Goal: Task Accomplishment & Management: Use online tool/utility

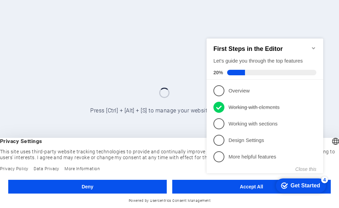
click at [242, 185] on div "checkmark Get Started 4 First Steps in the Editor Let's guide you through the t…" at bounding box center [266, 111] width 125 height 167
click at [244, 180] on div "checkmark Get Started 4 First Steps in the Editor Let's guide you through the t…" at bounding box center [266, 111] width 125 height 167
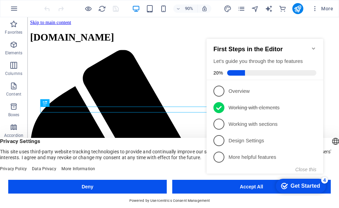
click at [244, 182] on div "checkmark Get Started 4 First Steps in the Editor Let's guide you through the t…" at bounding box center [266, 112] width 125 height 167
click at [307, 183] on div "Get Started" at bounding box center [306, 186] width 30 height 6
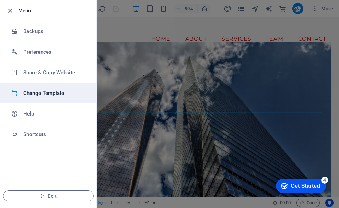
click at [52, 94] on h6 "Change Template" at bounding box center [55, 93] width 64 height 8
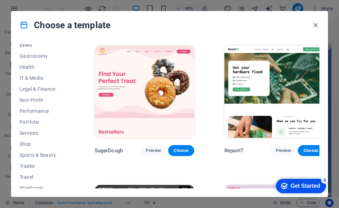
scroll to position [137, 0]
click at [0, 0] on span "IT & Media" at bounding box center [0, 0] width 0 height 0
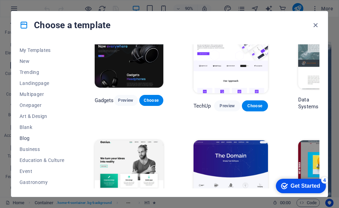
scroll to position [0, 0]
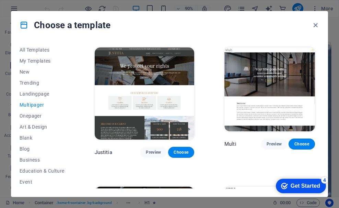
scroll to position [2967, 0]
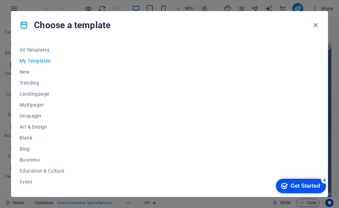
scroll to position [0, 0]
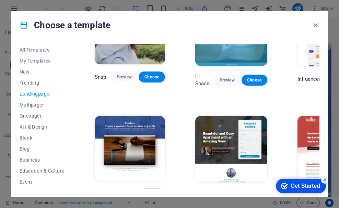
scroll to position [515, 0]
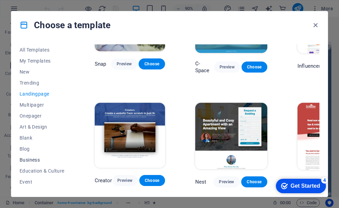
click at [0, 0] on span "Business" at bounding box center [0, 0] width 0 height 0
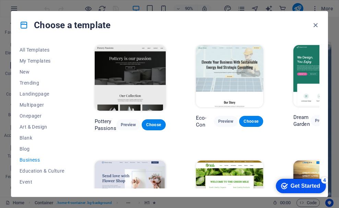
scroll to position [0, 0]
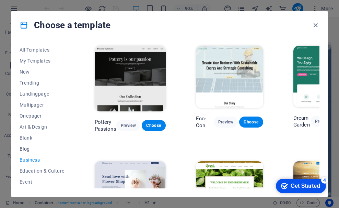
click at [0, 0] on span "Blog" at bounding box center [0, 0] width 0 height 0
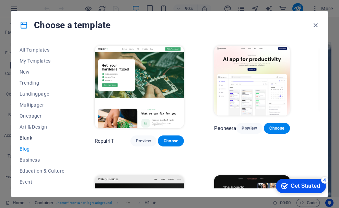
click at [27, 133] on button "Blank" at bounding box center [42, 137] width 45 height 11
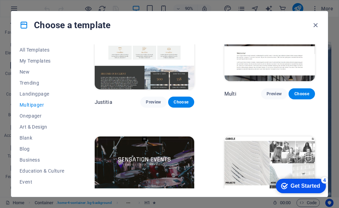
scroll to position [2967, 0]
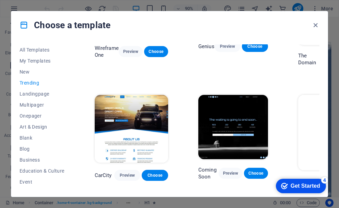
scroll to position [575, 0]
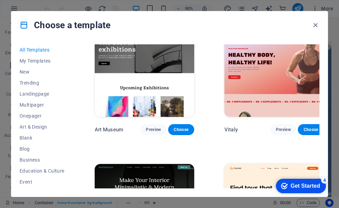
scroll to position [172, 0]
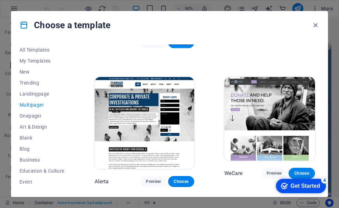
scroll to position [2197, 0]
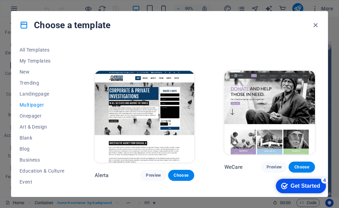
click at [297, 186] on div "Get Started" at bounding box center [306, 186] width 30 height 6
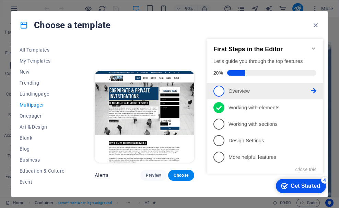
click at [220, 93] on span "1" at bounding box center [219, 90] width 11 height 11
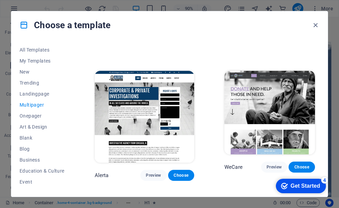
scroll to position [0, 0]
click at [288, 183] on div "checkmark Get Started 4" at bounding box center [300, 185] width 39 height 7
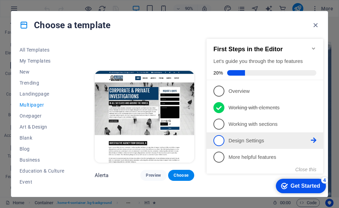
click at [251, 139] on p "Design Settings - incomplete" at bounding box center [270, 140] width 82 height 7
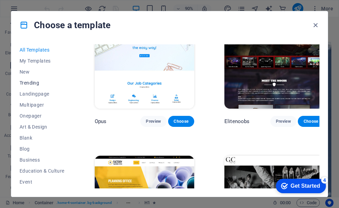
scroll to position [5300, 0]
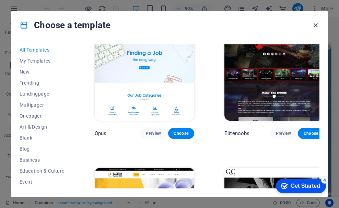
click at [0, 0] on icon "button" at bounding box center [0, 0] width 0 height 0
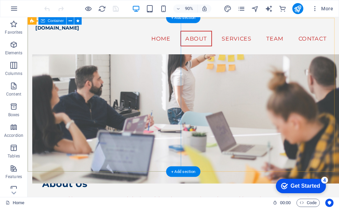
scroll to position [377, 0]
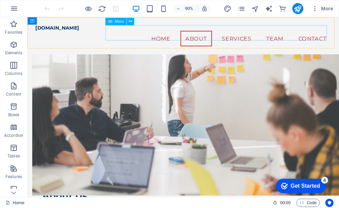
click at [306, 39] on nav "Home About Services Team Contact" at bounding box center [200, 40] width 329 height 17
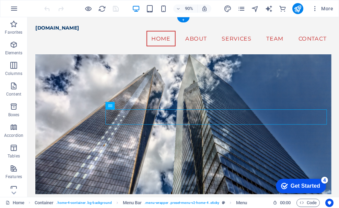
scroll to position [0, 0]
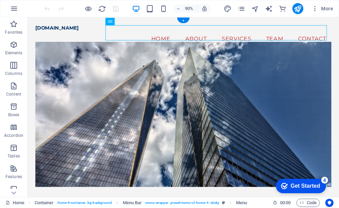
click at [151, 88] on figure at bounding box center [200, 124] width 329 height 161
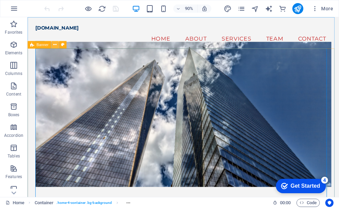
click at [0, 0] on icon at bounding box center [0, 0] width 0 height 0
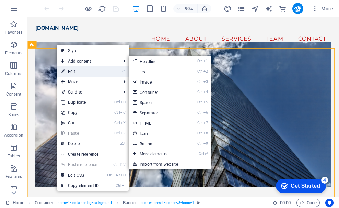
click at [69, 67] on link "⏎ Edit" at bounding box center [80, 71] width 46 height 10
select select "vh"
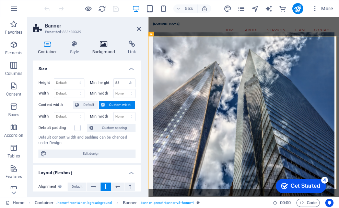
click at [100, 54] on h4 "Background" at bounding box center [105, 48] width 36 height 14
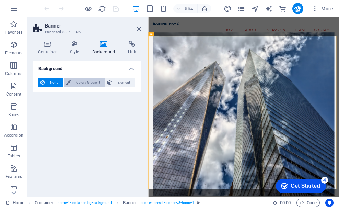
click at [90, 83] on span "Color / Gradient" at bounding box center [88, 82] width 30 height 8
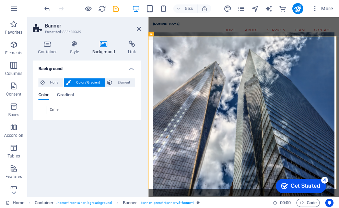
click at [41, 110] on span at bounding box center [43, 110] width 8 height 8
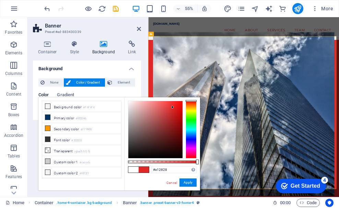
click at [173, 107] on div at bounding box center [155, 129] width 54 height 57
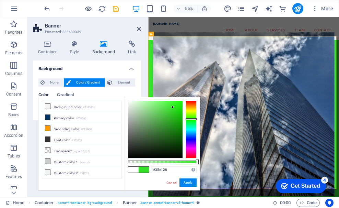
click at [192, 119] on div at bounding box center [191, 130] width 11 height 58
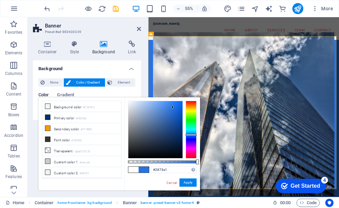
click at [187, 135] on div at bounding box center [191, 130] width 11 height 58
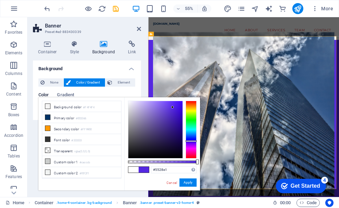
click at [189, 141] on div at bounding box center [191, 130] width 11 height 58
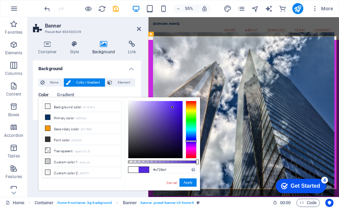
click at [192, 147] on div at bounding box center [191, 130] width 11 height 58
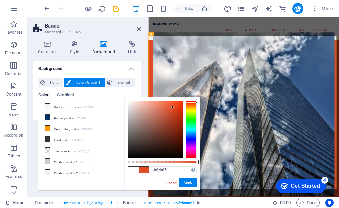
click at [192, 102] on div at bounding box center [191, 130] width 11 height 58
click at [180, 105] on div at bounding box center [155, 129] width 54 height 57
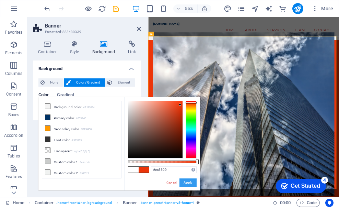
click at [186, 184] on button "Apply" at bounding box center [188, 182] width 17 height 8
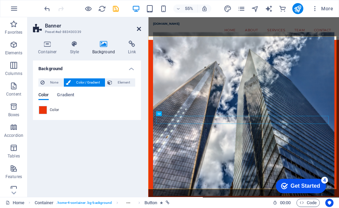
click at [138, 27] on icon at bounding box center [139, 28] width 4 height 5
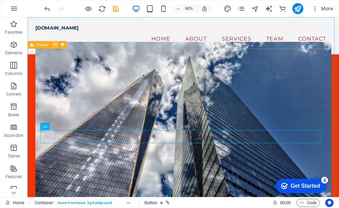
click at [0, 0] on icon at bounding box center [0, 0] width 0 height 0
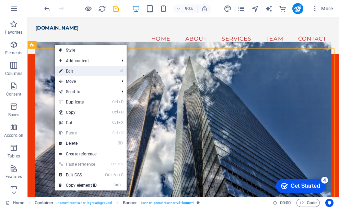
click at [68, 71] on link "⏎ Edit" at bounding box center [78, 71] width 46 height 10
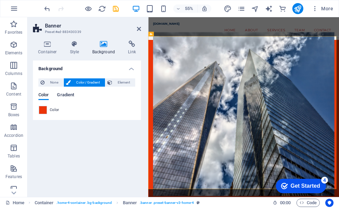
click at [62, 95] on span "Gradient" at bounding box center [65, 96] width 17 height 10
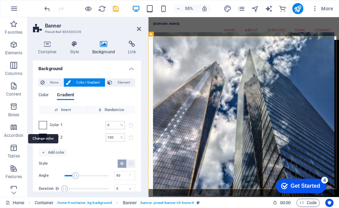
click at [45, 125] on span at bounding box center [43, 125] width 8 height 8
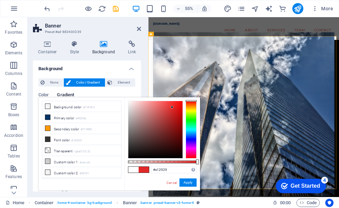
click at [172, 107] on div at bounding box center [155, 129] width 54 height 57
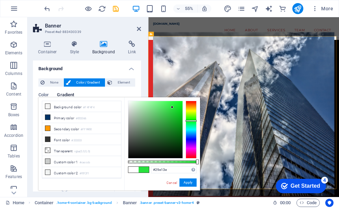
click at [190, 120] on div at bounding box center [191, 130] width 11 height 58
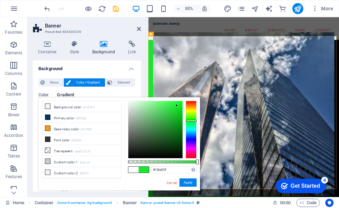
click at [177, 105] on div at bounding box center [155, 129] width 54 height 57
click at [183, 181] on button "Apply" at bounding box center [188, 182] width 17 height 8
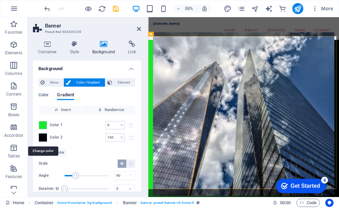
click at [44, 137] on span at bounding box center [43, 138] width 8 height 8
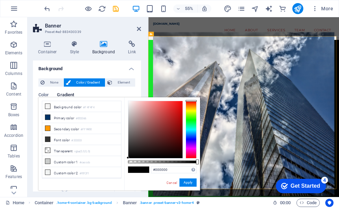
type input "#ed1414"
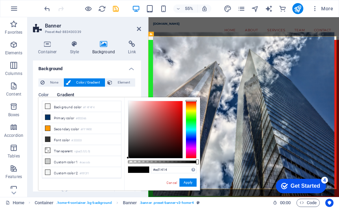
click at [178, 104] on div at bounding box center [155, 129] width 54 height 57
click at [183, 181] on button "Apply" at bounding box center [188, 182] width 17 height 8
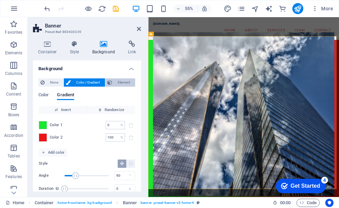
click at [115, 84] on span "Element" at bounding box center [123, 82] width 19 height 8
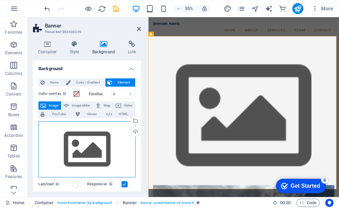
click at [87, 143] on div "Drag files here, click to choose files or select files from Files or our free s…" at bounding box center [86, 149] width 97 height 56
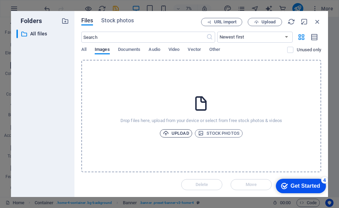
click at [183, 135] on span "Upload" at bounding box center [176, 133] width 26 height 8
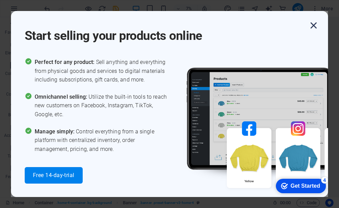
click at [312, 23] on icon "button" at bounding box center [314, 25] width 12 height 12
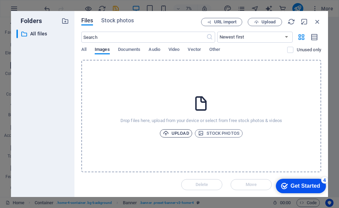
click at [178, 131] on span "Upload" at bounding box center [176, 133] width 26 height 8
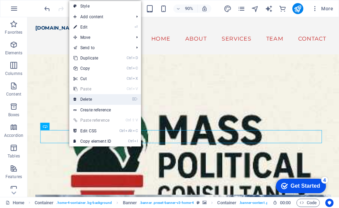
click at [88, 101] on link "⌦ Delete" at bounding box center [92, 99] width 46 height 10
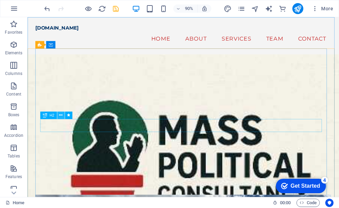
click at [60, 115] on icon at bounding box center [60, 115] width 3 height 7
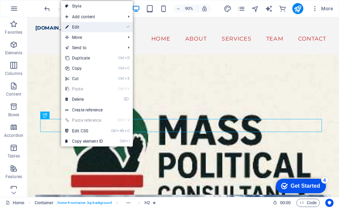
click at [78, 29] on link "⏎ Edit" at bounding box center [84, 27] width 46 height 10
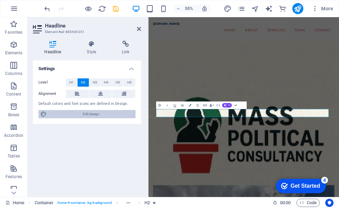
click at [96, 114] on span "Edit design" at bounding box center [91, 114] width 85 height 8
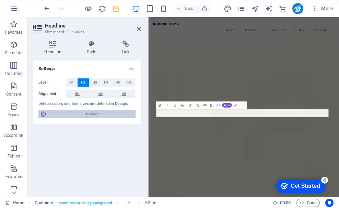
select select "px"
select select "200"
select select "px"
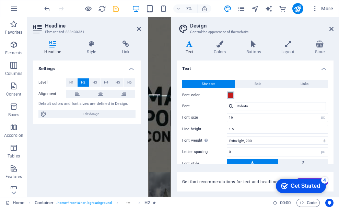
click at [229, 97] on span at bounding box center [230, 94] width 5 height 5
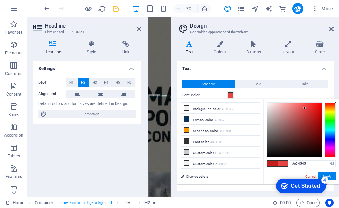
click at [305, 108] on div at bounding box center [294, 130] width 54 height 54
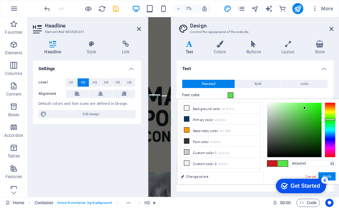
click at [326, 119] on div at bounding box center [330, 129] width 11 height 55
type input "#27d417"
click at [315, 111] on div at bounding box center [294, 130] width 54 height 54
click at [331, 175] on button "Apply" at bounding box center [327, 176] width 17 height 8
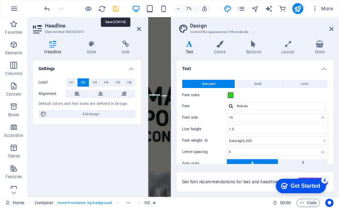
click at [115, 10] on icon "save" at bounding box center [116, 9] width 8 height 8
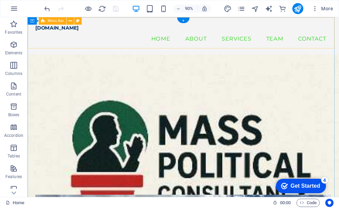
click at [68, 51] on div "[DOMAIN_NAME] Menu Home About Services Team Contact" at bounding box center [200, 37] width 346 height 41
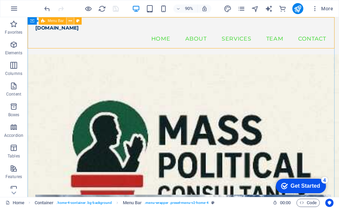
click at [72, 20] on icon at bounding box center [69, 21] width 3 height 7
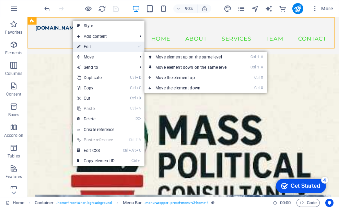
click at [89, 49] on link "⏎ Edit" at bounding box center [96, 47] width 46 height 10
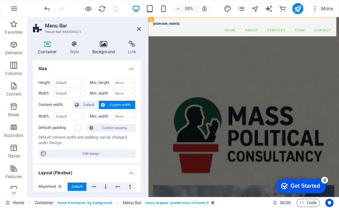
click at [103, 48] on h4 "Background" at bounding box center [105, 48] width 36 height 14
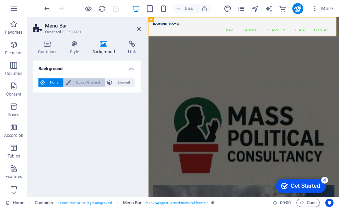
click at [87, 81] on span "Color / Gradient" at bounding box center [88, 82] width 30 height 8
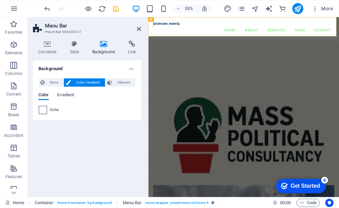
click at [44, 108] on span at bounding box center [43, 110] width 8 height 8
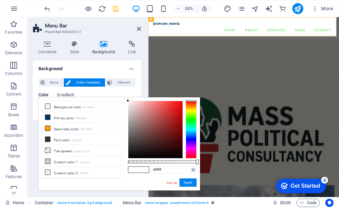
click at [189, 118] on div at bounding box center [191, 130] width 11 height 58
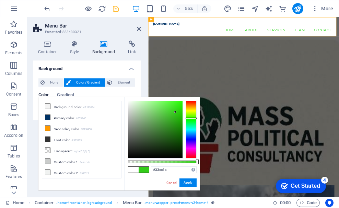
click at [175, 112] on div at bounding box center [155, 129] width 54 height 57
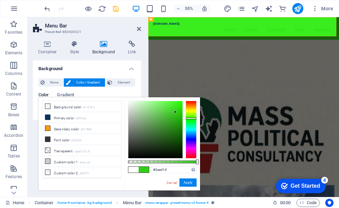
click at [176, 104] on div at bounding box center [155, 129] width 54 height 57
click at [171, 104] on div at bounding box center [155, 129] width 54 height 57
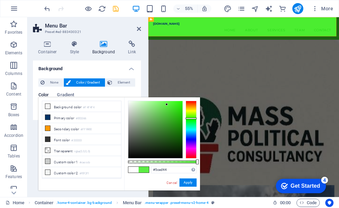
click at [167, 104] on div at bounding box center [155, 129] width 54 height 57
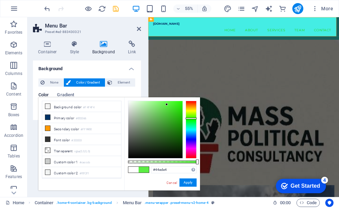
click at [188, 128] on div at bounding box center [191, 130] width 11 height 58
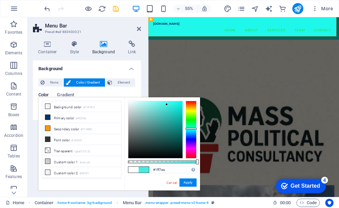
click at [175, 102] on div at bounding box center [155, 129] width 54 height 57
click at [181, 103] on div at bounding box center [155, 129] width 54 height 57
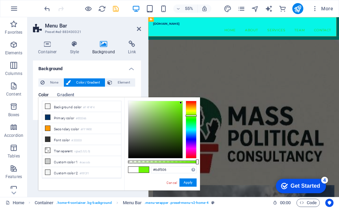
click at [192, 115] on div at bounding box center [191, 130] width 11 height 58
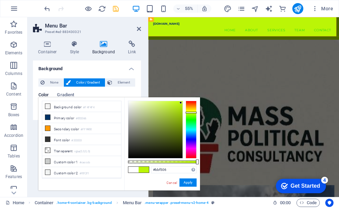
click at [192, 112] on div at bounding box center [191, 130] width 11 height 58
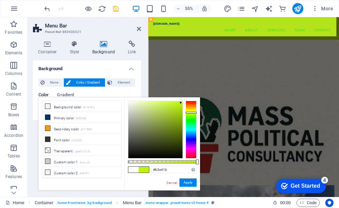
click at [176, 106] on div at bounding box center [155, 129] width 54 height 57
click at [164, 106] on div at bounding box center [155, 129] width 54 height 57
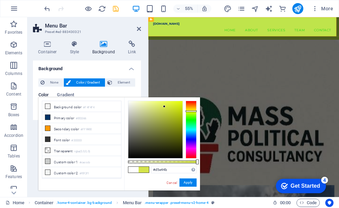
click at [192, 111] on div at bounding box center [191, 130] width 11 height 58
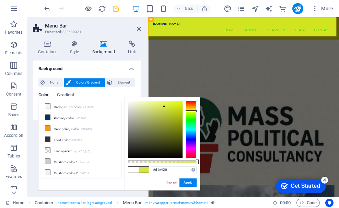
click at [175, 106] on div at bounding box center [155, 129] width 54 height 57
type input "#d6ec0a"
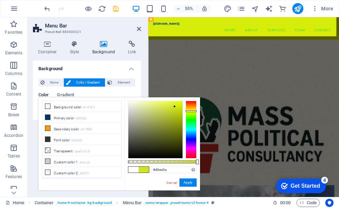
click at [180, 105] on div at bounding box center [155, 129] width 54 height 57
click at [187, 183] on button "Apply" at bounding box center [188, 182] width 17 height 8
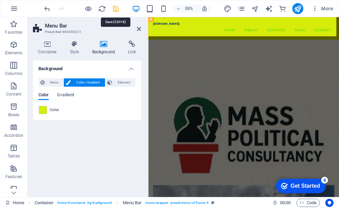
click at [116, 9] on icon "save" at bounding box center [116, 9] width 8 height 8
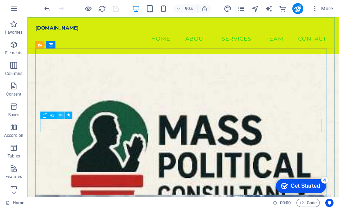
click at [61, 113] on icon at bounding box center [60, 115] width 3 height 7
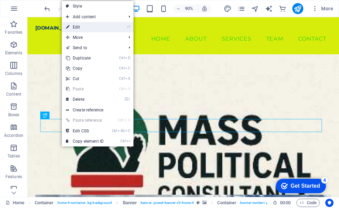
click at [79, 29] on link "⏎ Edit" at bounding box center [85, 27] width 46 height 10
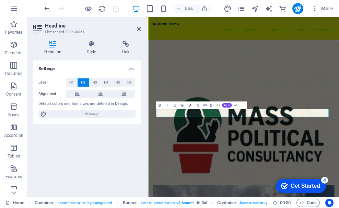
click at [189, 104] on icon "button" at bounding box center [189, 105] width 3 height 3
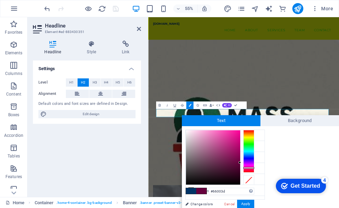
click at [247, 168] on div at bounding box center [248, 151] width 11 height 43
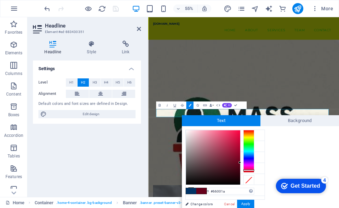
click at [248, 170] on div at bounding box center [248, 151] width 11 height 43
type input "#d41344"
click at [235, 139] on div at bounding box center [213, 157] width 54 height 54
click at [242, 205] on button "Apply" at bounding box center [245, 203] width 17 height 8
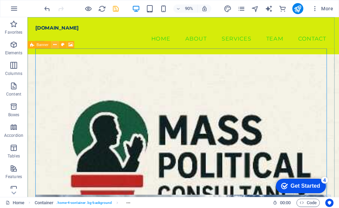
click at [0, 0] on icon at bounding box center [0, 0] width 0 height 0
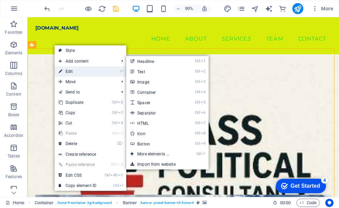
click at [70, 69] on link "⏎ Edit" at bounding box center [78, 71] width 46 height 10
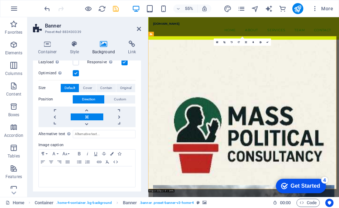
scroll to position [143, 0]
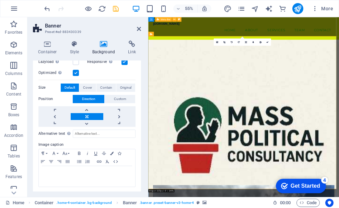
click at [166, 51] on div "[DOMAIN_NAME] Menu Home About Services Team Contact" at bounding box center [321, 37] width 347 height 41
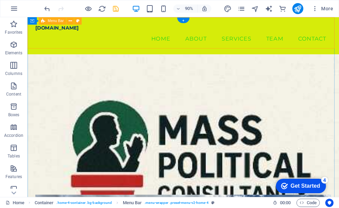
click at [59, 51] on div "[DOMAIN_NAME] Menu Home About Services Team Contact" at bounding box center [200, 37] width 346 height 41
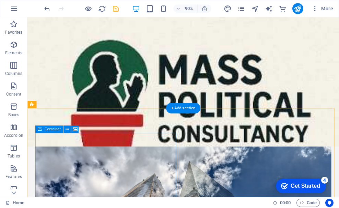
scroll to position [0, 0]
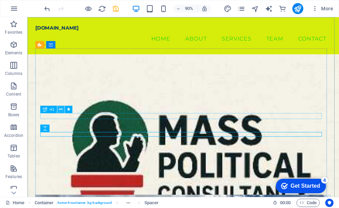
click at [61, 108] on icon at bounding box center [60, 109] width 3 height 7
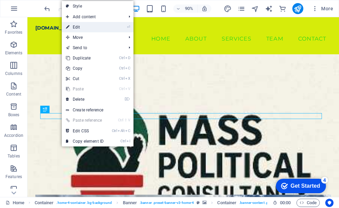
click at [74, 29] on link "⏎ Edit" at bounding box center [85, 27] width 46 height 10
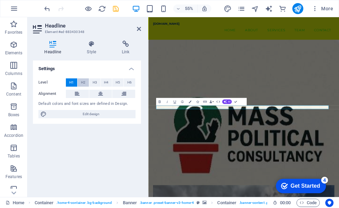
click at [82, 80] on span "H2" at bounding box center [83, 82] width 4 height 8
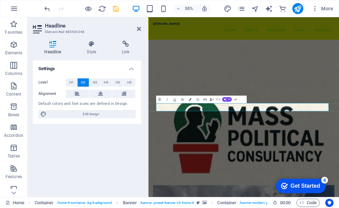
click at [192, 98] on button "Colors" at bounding box center [189, 99] width 7 height 8
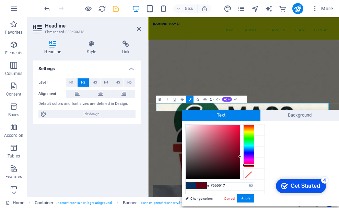
click at [250, 164] on div at bounding box center [248, 145] width 11 height 43
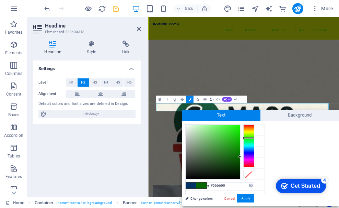
click at [251, 138] on div at bounding box center [248, 145] width 11 height 43
click at [236, 132] on div at bounding box center [213, 152] width 54 height 54
click at [229, 129] on div at bounding box center [213, 152] width 54 height 54
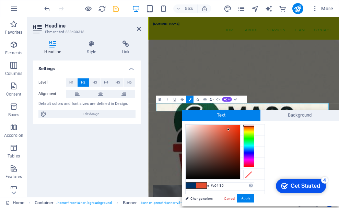
click at [249, 125] on div at bounding box center [248, 145] width 11 height 43
type input "#e63a16"
click at [235, 129] on div at bounding box center [213, 152] width 54 height 54
click at [247, 198] on button "Apply" at bounding box center [245, 198] width 17 height 8
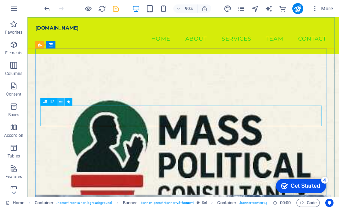
click at [62, 101] on icon at bounding box center [60, 102] width 3 height 7
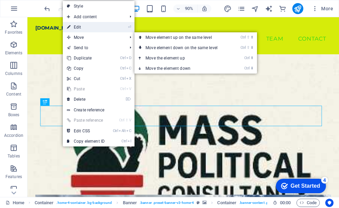
click at [81, 28] on link "⏎ Edit" at bounding box center [86, 27] width 46 height 10
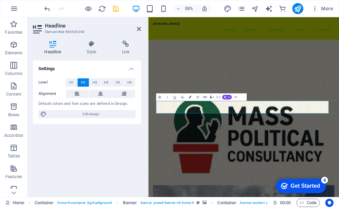
click at [189, 97] on icon "button" at bounding box center [189, 97] width 3 height 3
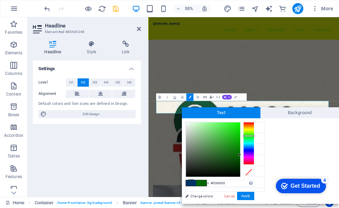
click at [249, 136] on div at bounding box center [248, 143] width 11 height 43
click at [234, 127] on div at bounding box center [213, 149] width 54 height 54
click at [229, 125] on div at bounding box center [213, 149] width 54 height 54
click at [230, 141] on div at bounding box center [213, 149] width 54 height 54
type input "#11e20b"
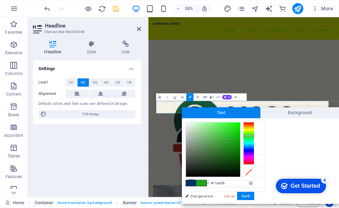
click at [237, 128] on div at bounding box center [213, 149] width 54 height 54
click at [249, 196] on button "Apply" at bounding box center [245, 196] width 17 height 8
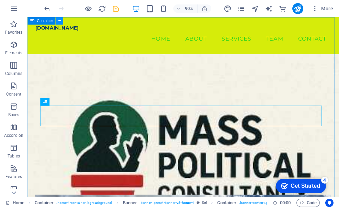
click at [58, 21] on icon at bounding box center [59, 21] width 3 height 7
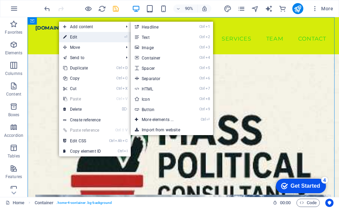
click at [70, 33] on link "⏎ Edit" at bounding box center [82, 37] width 46 height 10
select select "header"
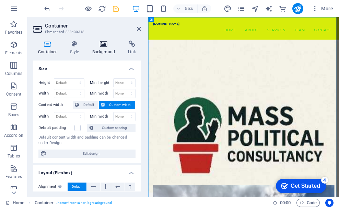
click at [101, 53] on h4 "Background" at bounding box center [105, 48] width 36 height 14
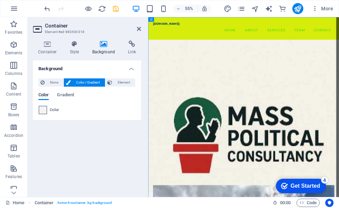
click at [43, 109] on span at bounding box center [43, 110] width 8 height 8
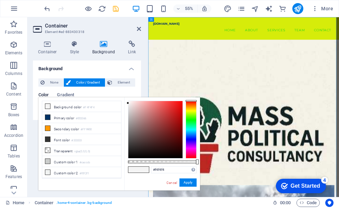
type input "#e33838"
click at [169, 107] on div at bounding box center [155, 129] width 54 height 57
click at [186, 183] on button "Apply" at bounding box center [188, 182] width 17 height 8
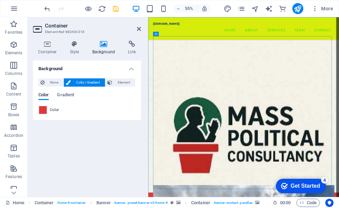
click at [117, 8] on icon "save" at bounding box center [116, 9] width 8 height 8
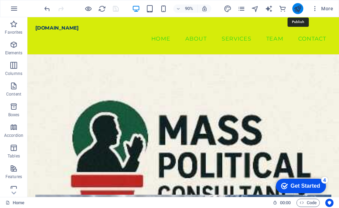
click at [294, 8] on icon "publish" at bounding box center [298, 9] width 8 height 8
